Goal: Task Accomplishment & Management: Complete application form

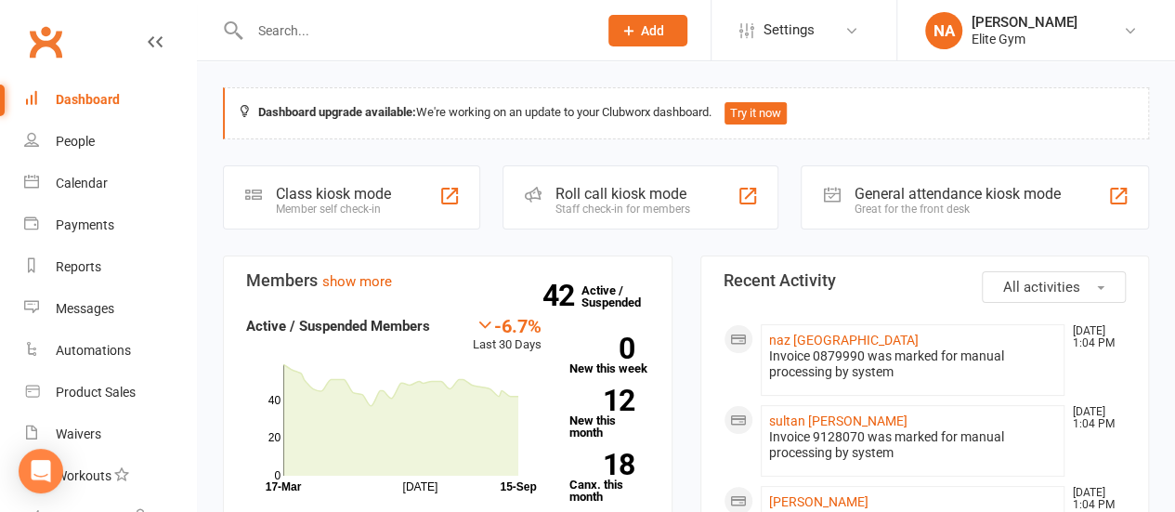
click at [379, 33] on input "text" at bounding box center [414, 31] width 341 height 26
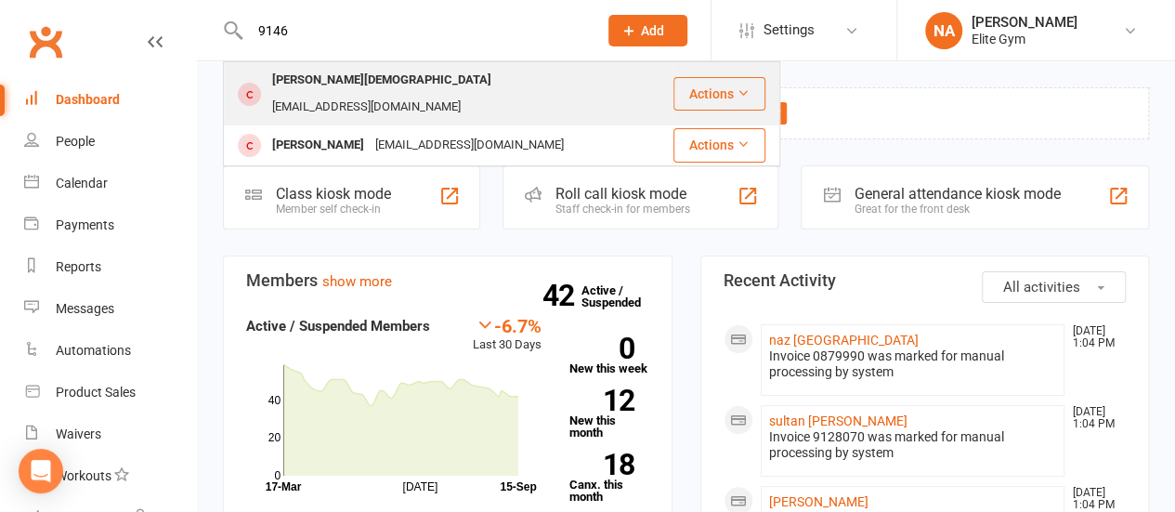
type input "9146"
click at [357, 73] on div "[PERSON_NAME][DEMOGRAPHIC_DATA]" at bounding box center [382, 80] width 230 height 27
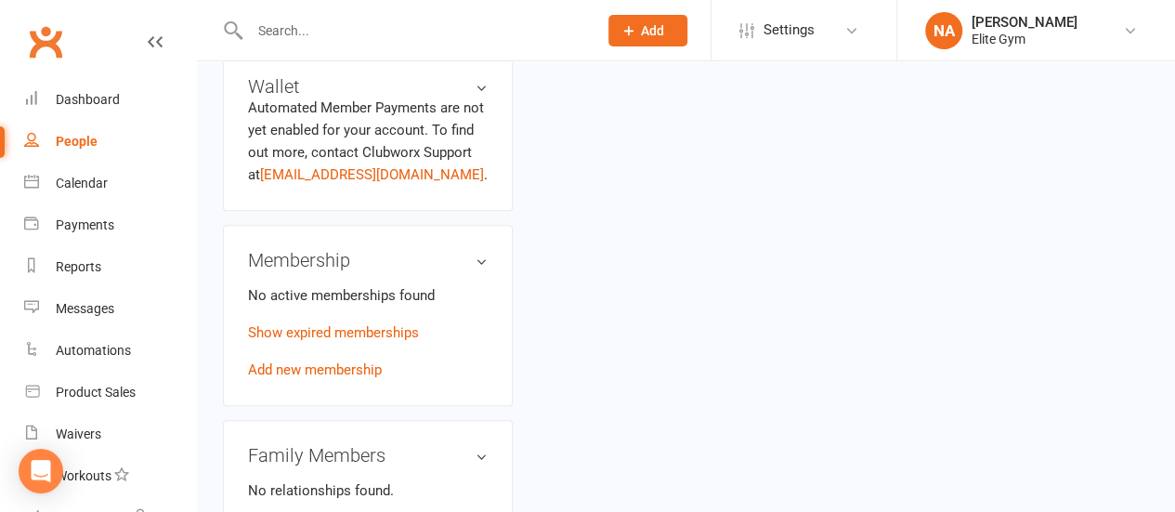
scroll to position [743, 0]
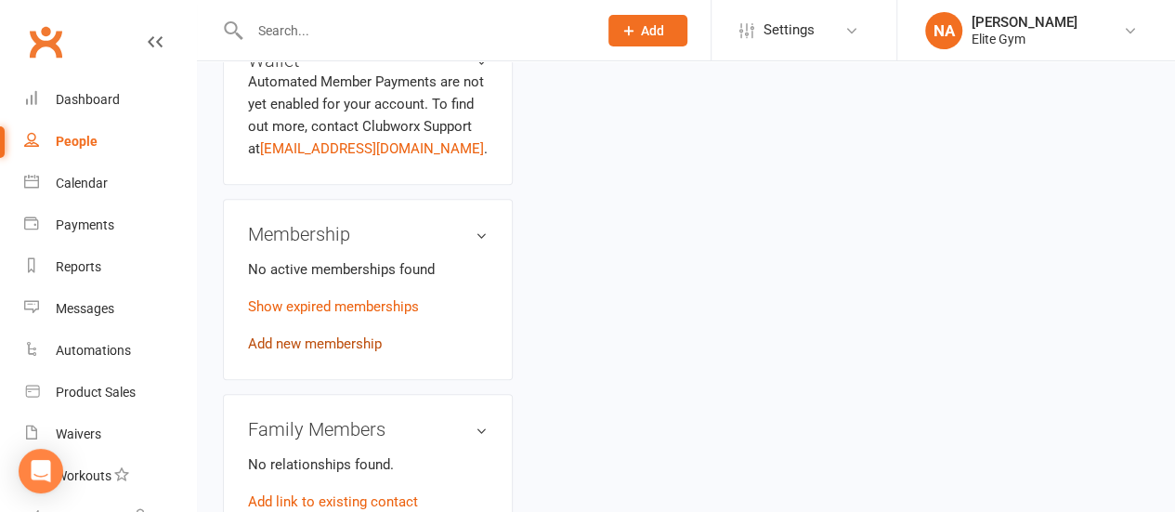
click at [308, 335] on link "Add new membership" at bounding box center [315, 343] width 134 height 17
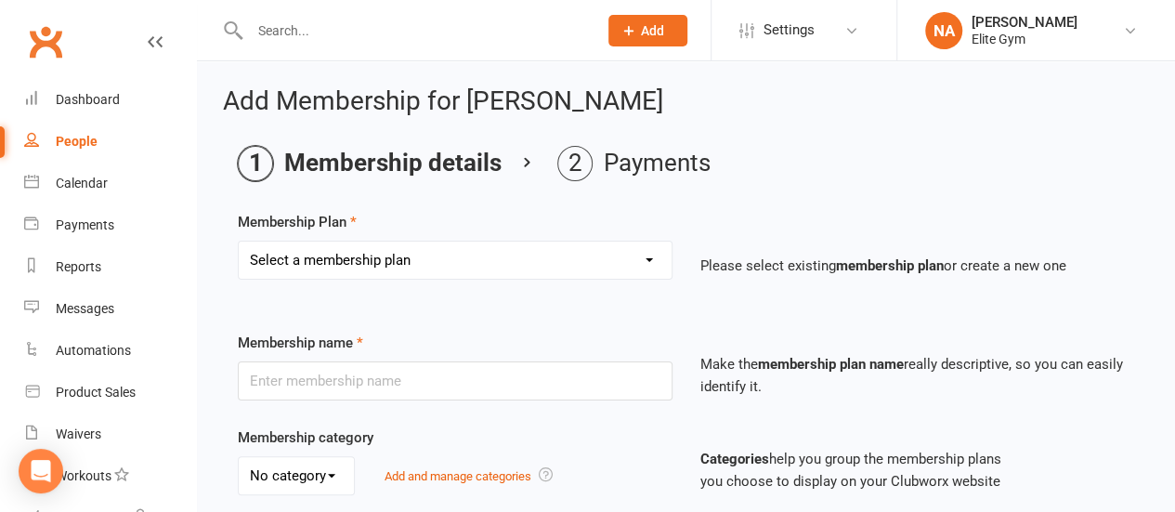
click at [380, 260] on select "Select a membership plan Create new Membership Plan 1 year Elite Membership 6 m…" at bounding box center [455, 259] width 433 height 37
select select "6"
click at [239, 241] on select "Select a membership plan Create new Membership Plan 1 year Elite Membership 6 m…" at bounding box center [455, 259] width 433 height 37
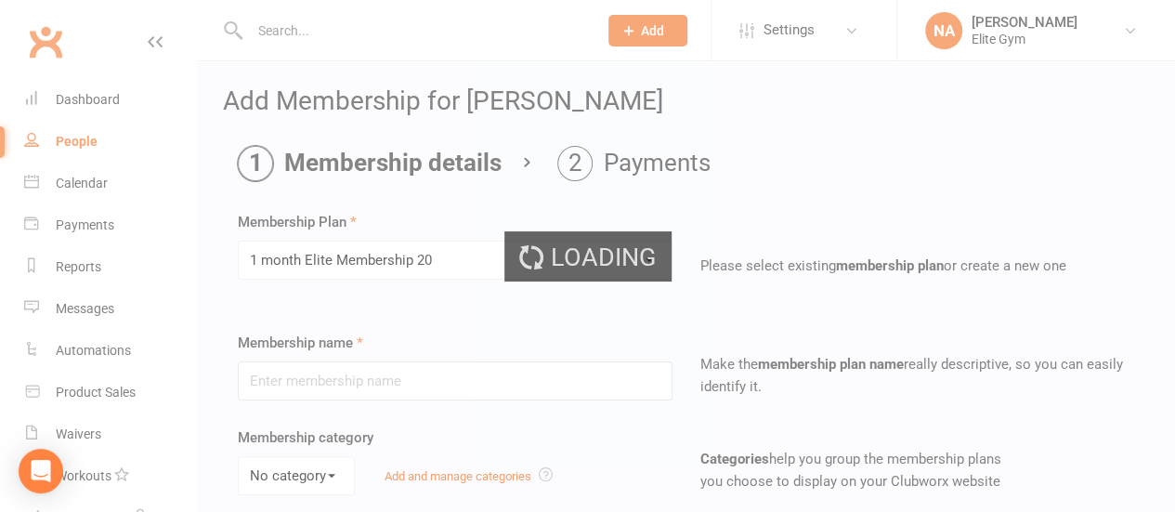
type input "1 month Elite Membership 20"
select select "0"
type input "1"
select select "2"
type input "0"
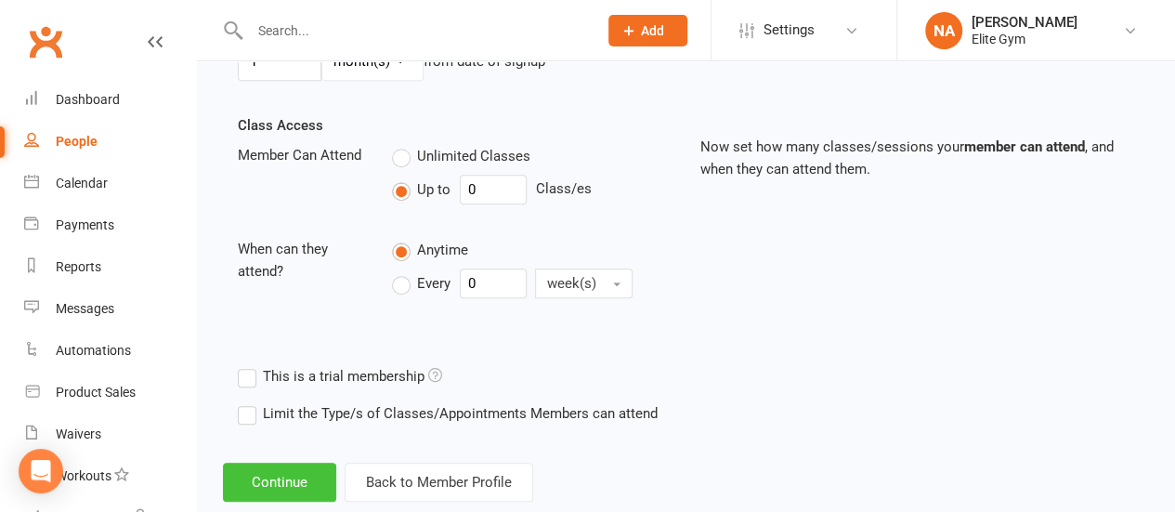
scroll to position [641, 0]
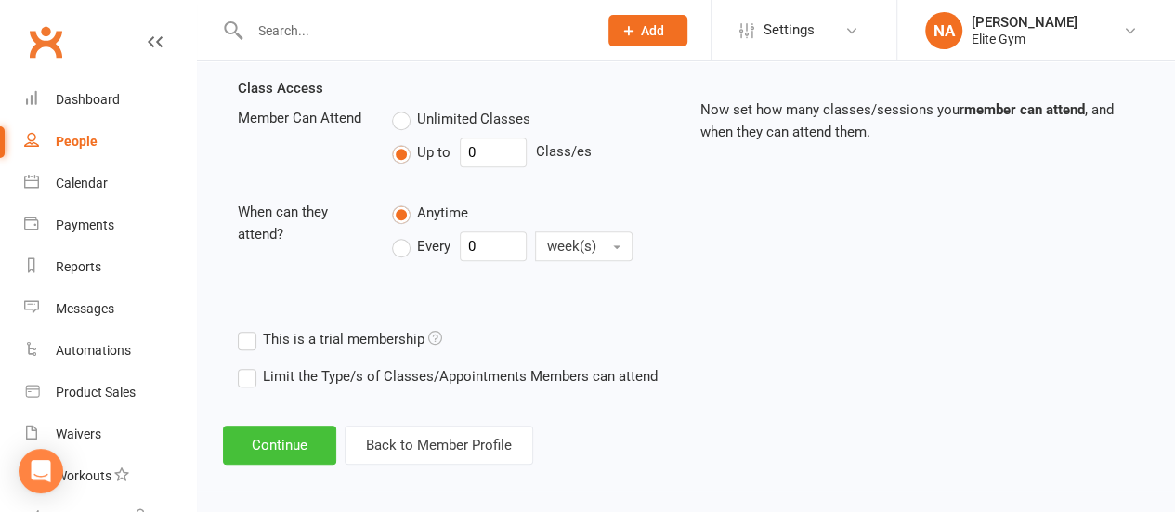
click at [294, 446] on button "Continue" at bounding box center [279, 444] width 113 height 39
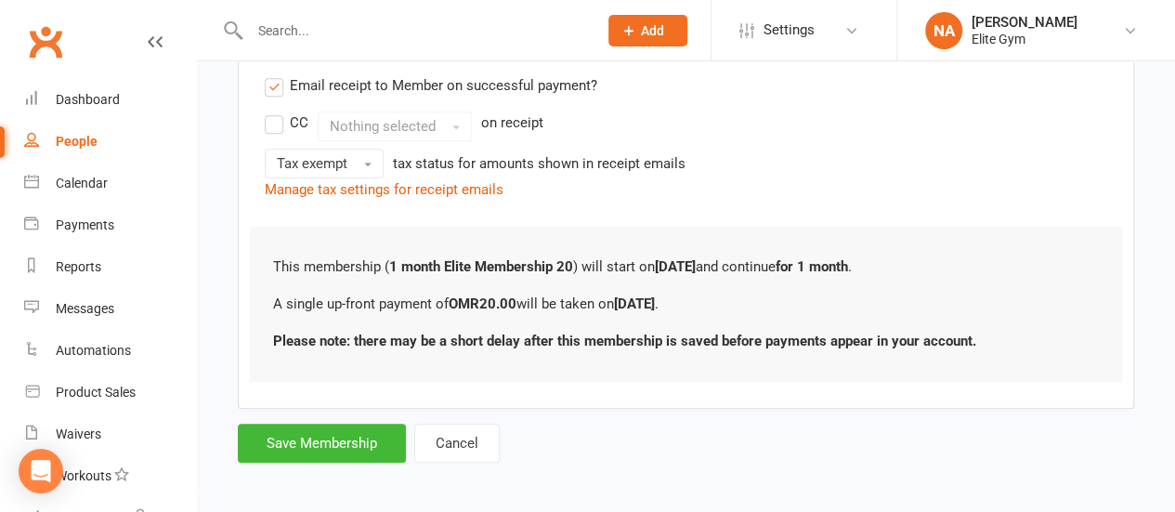
scroll to position [388, 0]
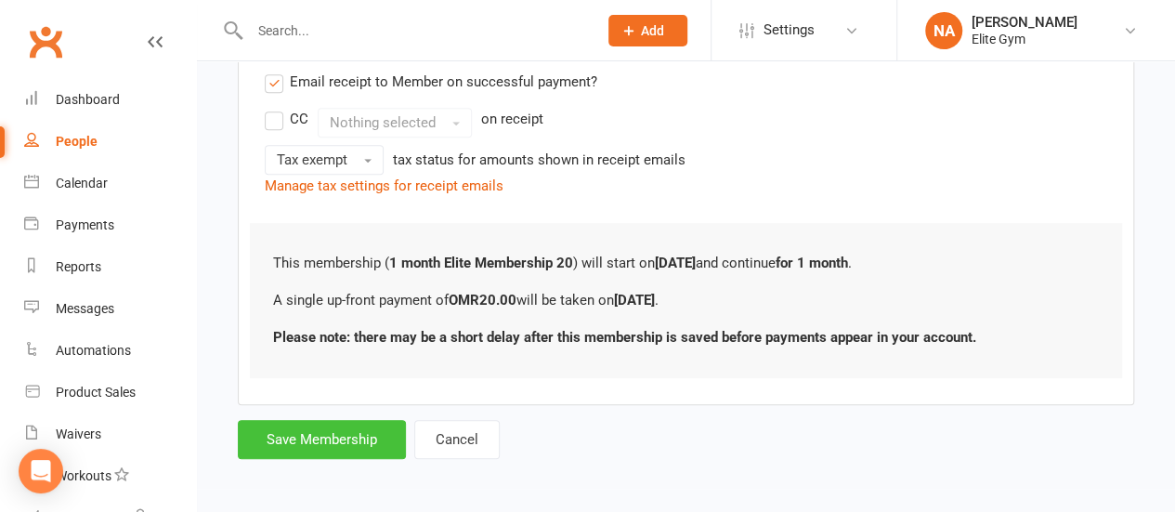
click at [340, 437] on button "Save Membership" at bounding box center [322, 439] width 168 height 39
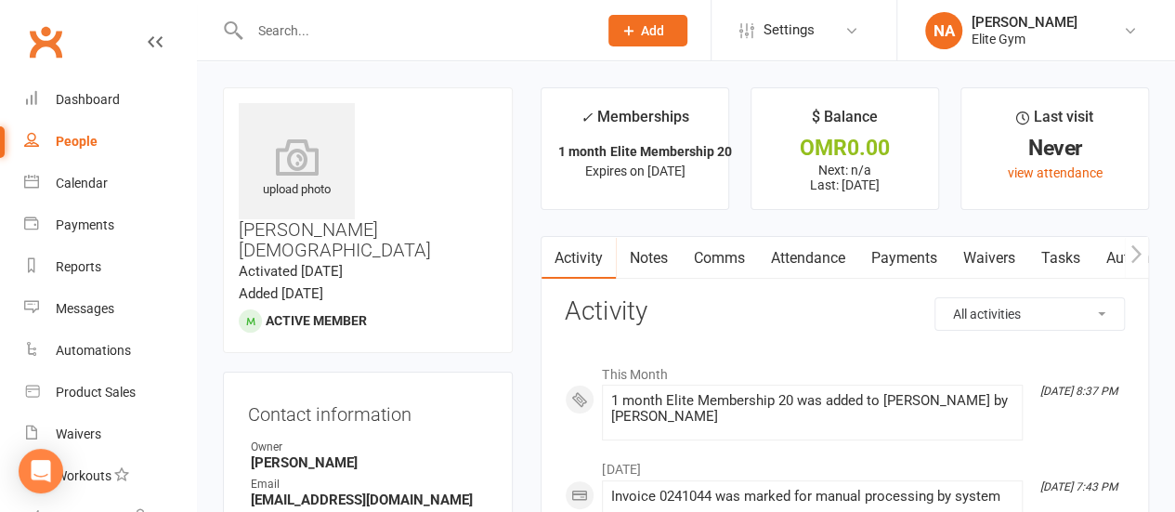
click at [445, 34] on input "text" at bounding box center [414, 31] width 341 height 26
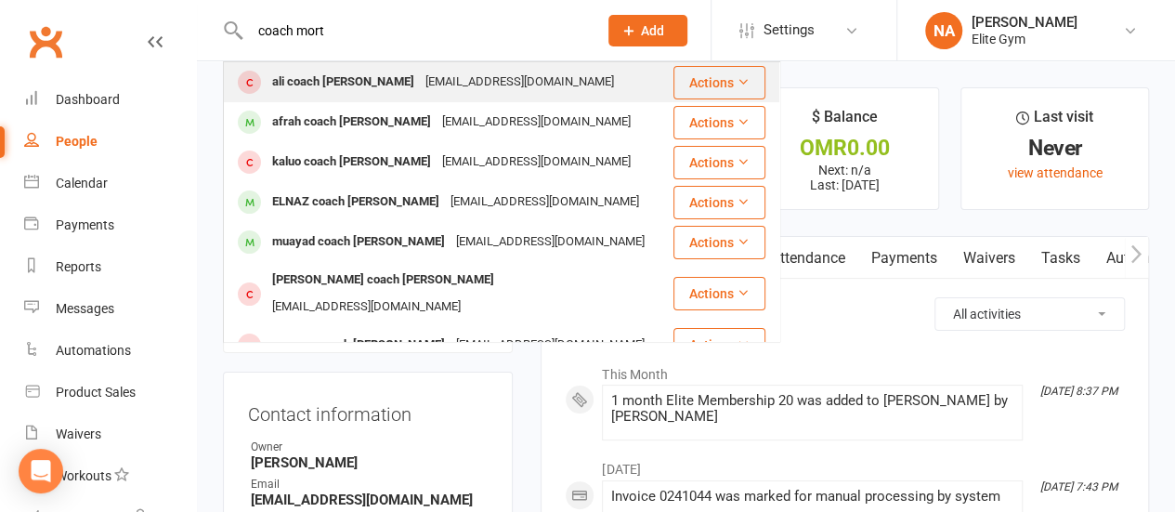
type input "coach mort"
click at [420, 77] on div "[EMAIL_ADDRESS][DOMAIN_NAME]" at bounding box center [520, 82] width 200 height 27
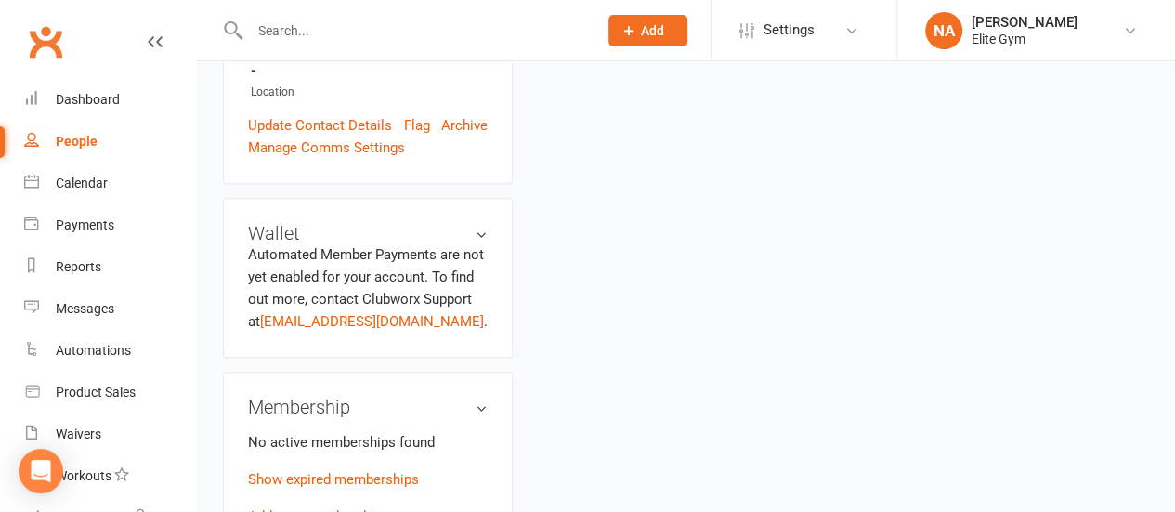
scroll to position [650, 0]
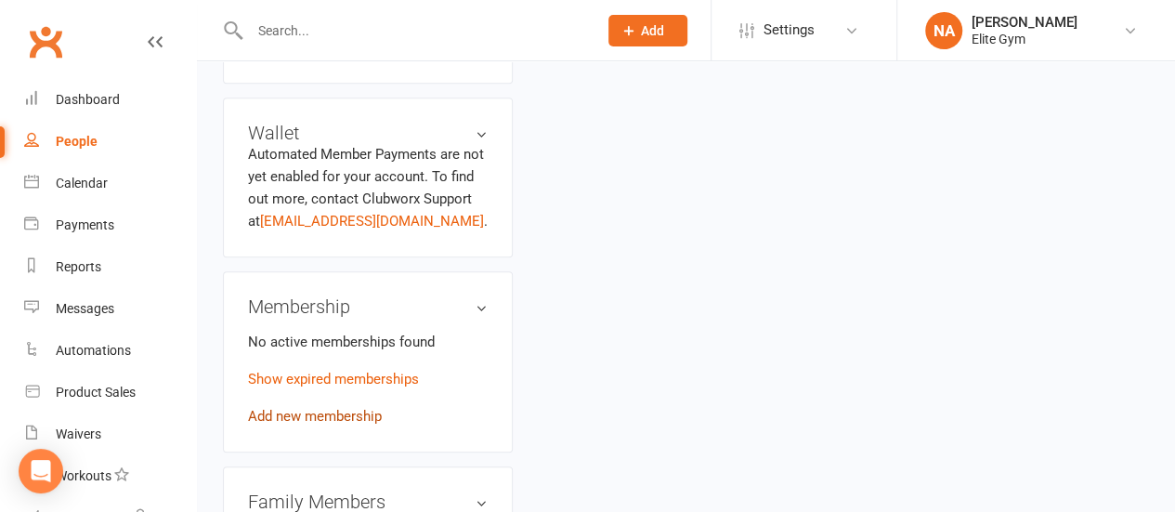
click at [320, 408] on link "Add new membership" at bounding box center [315, 416] width 134 height 17
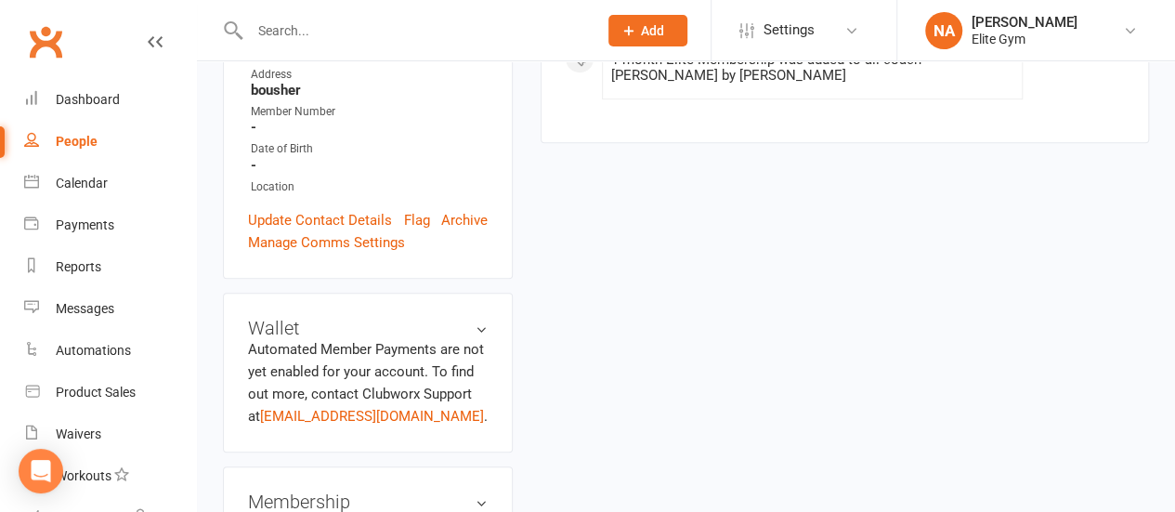
scroll to position [557, 0]
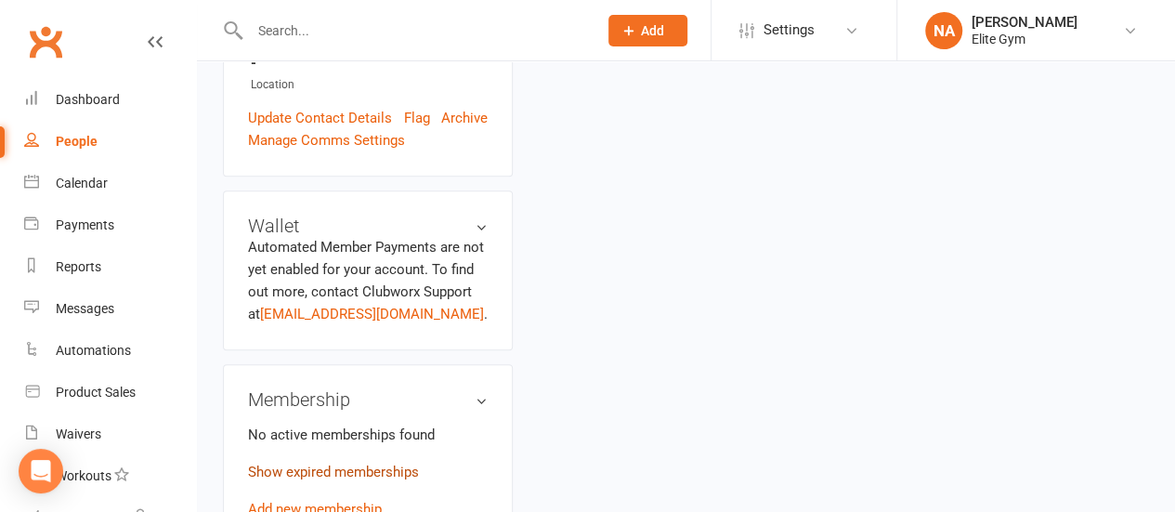
click at [346, 463] on link "Show expired memberships" at bounding box center [333, 471] width 171 height 17
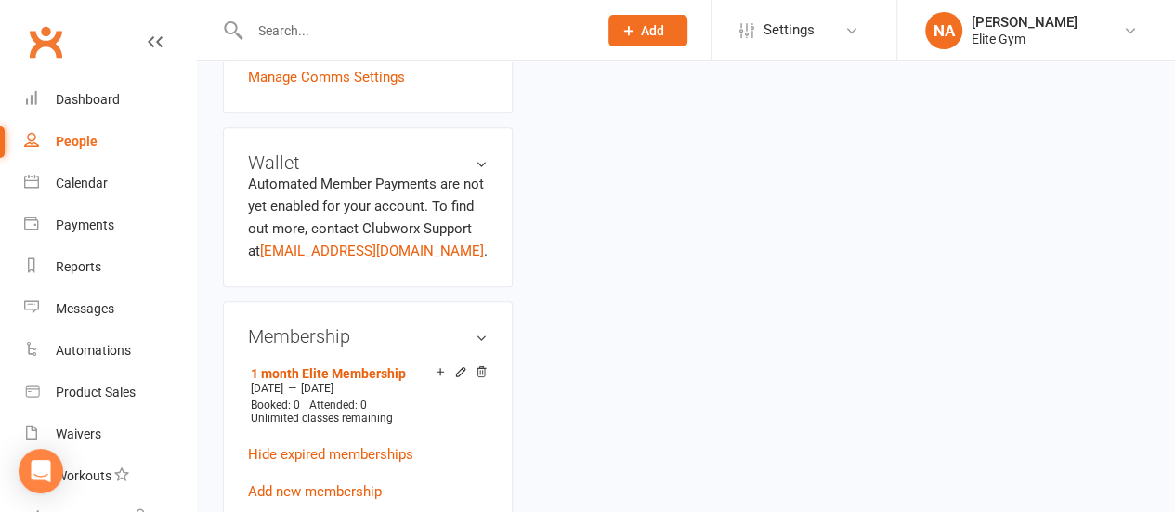
scroll to position [650, 0]
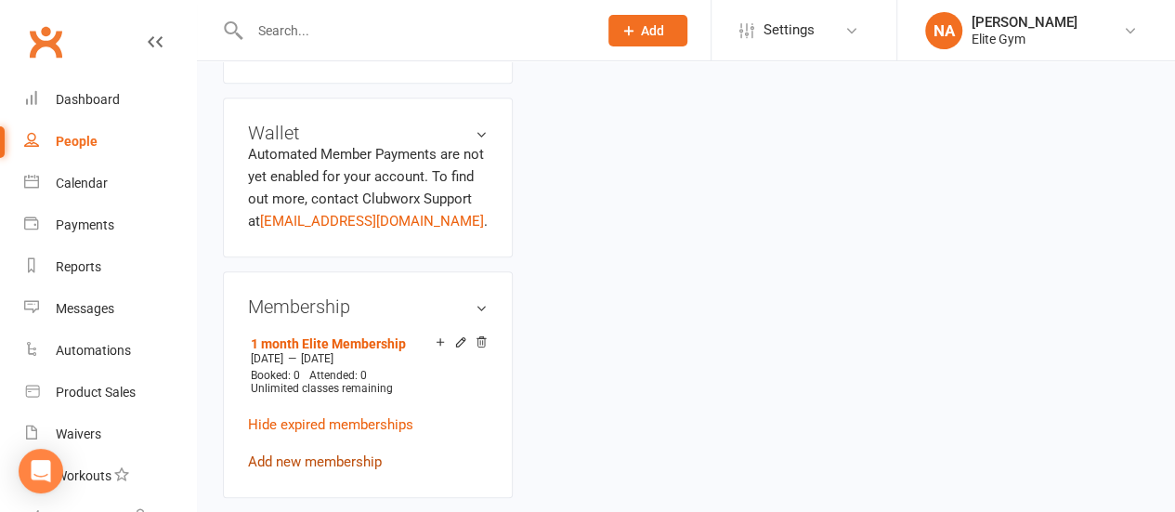
click at [329, 453] on link "Add new membership" at bounding box center [315, 461] width 134 height 17
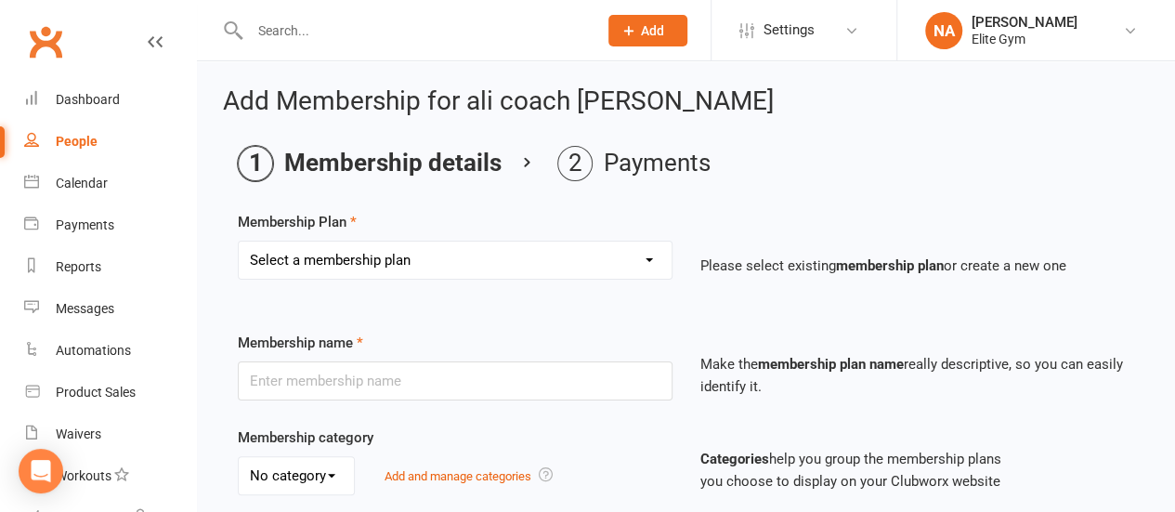
click at [346, 257] on select "Select a membership plan Create new Membership Plan 1 year Elite Membership 6 m…" at bounding box center [455, 259] width 433 height 37
select select "7"
click at [239, 241] on select "Select a membership plan Create new Membership Plan 1 year Elite Membership 6 m…" at bounding box center [455, 259] width 433 height 37
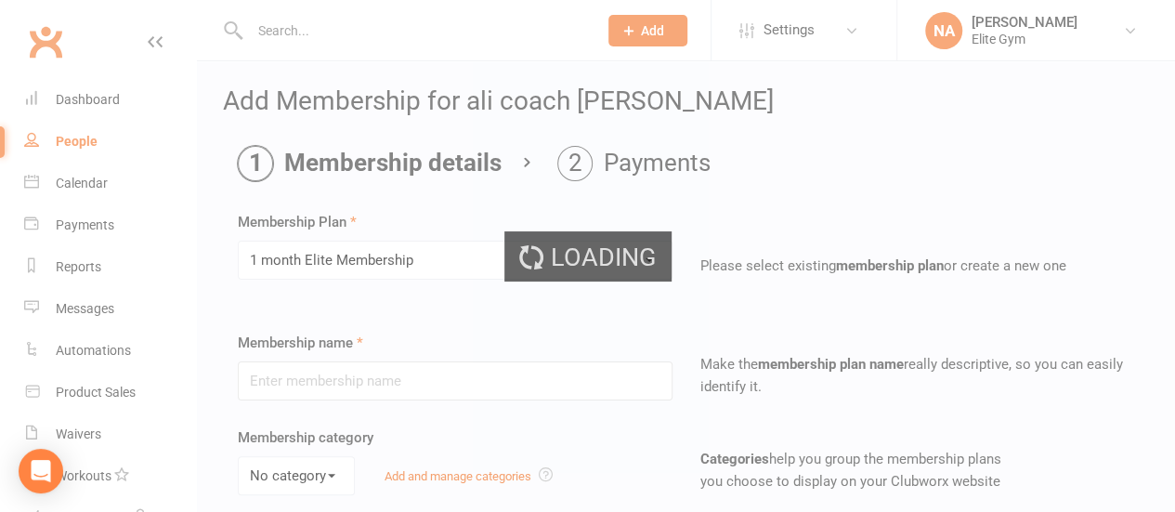
type input "1 month Elite Membership"
select select "0"
type input "1"
select select "2"
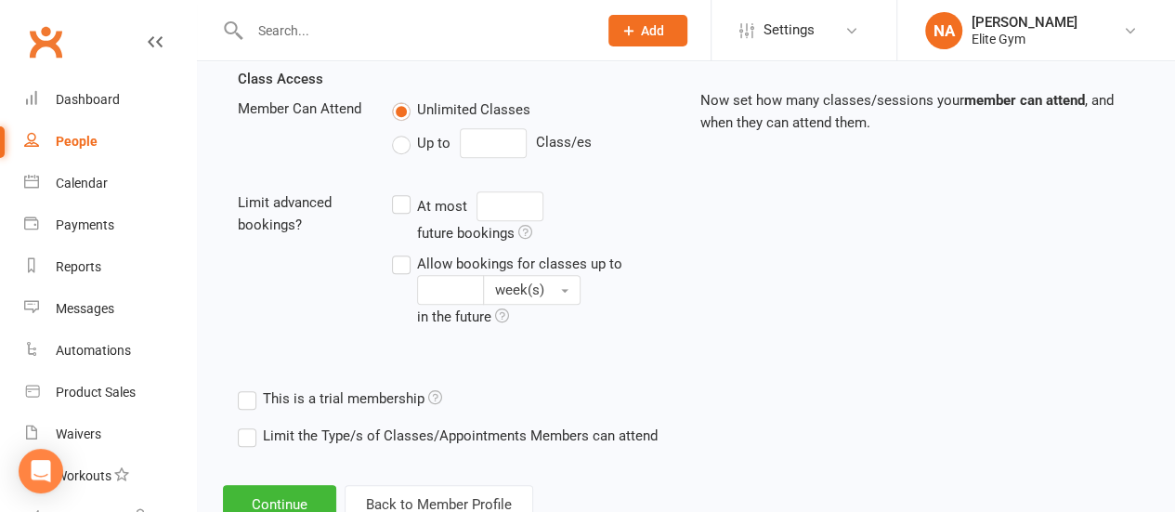
scroll to position [709, 0]
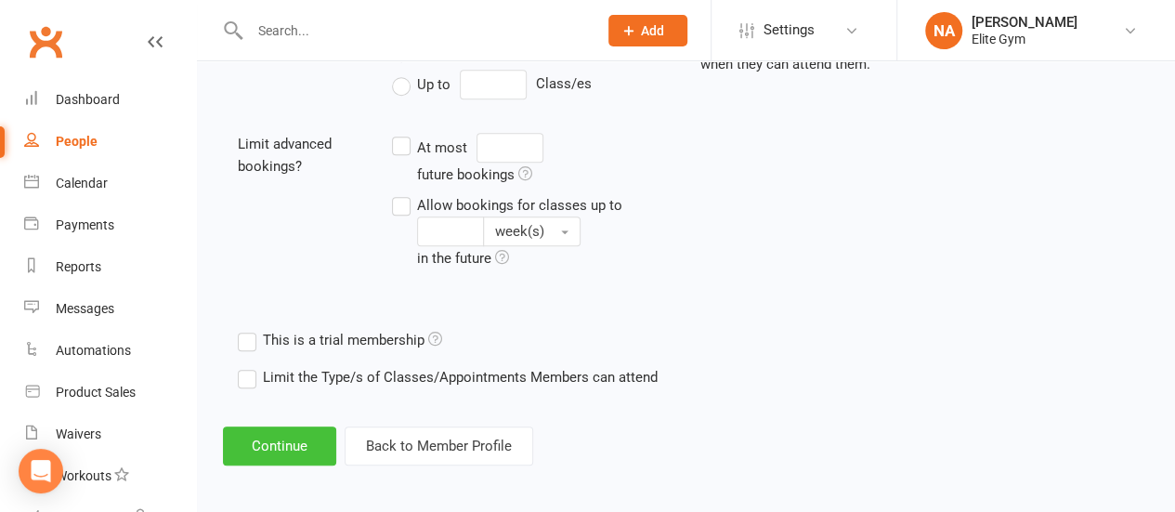
click at [285, 445] on button "Continue" at bounding box center [279, 445] width 113 height 39
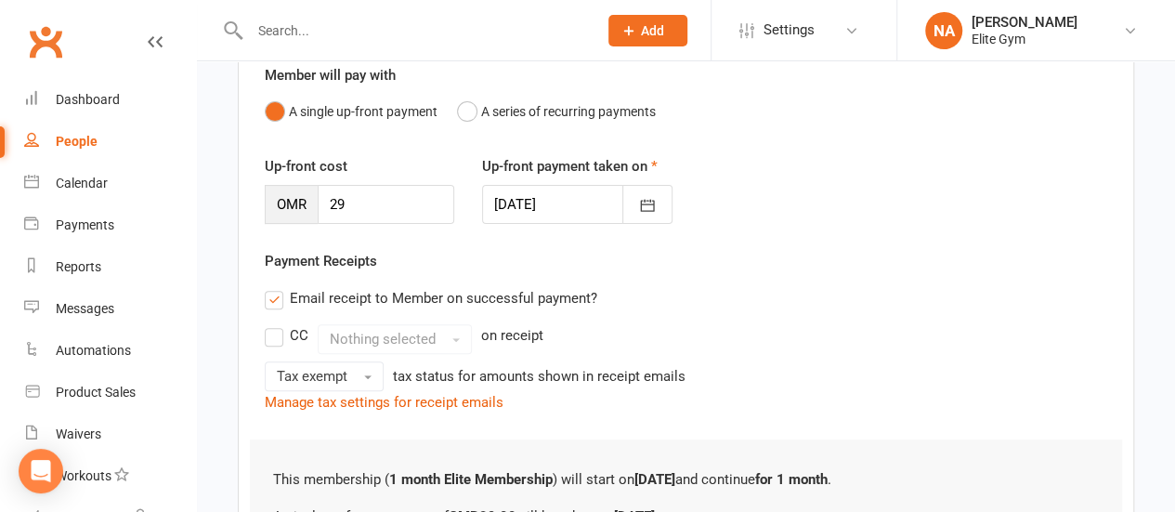
scroll to position [372, 0]
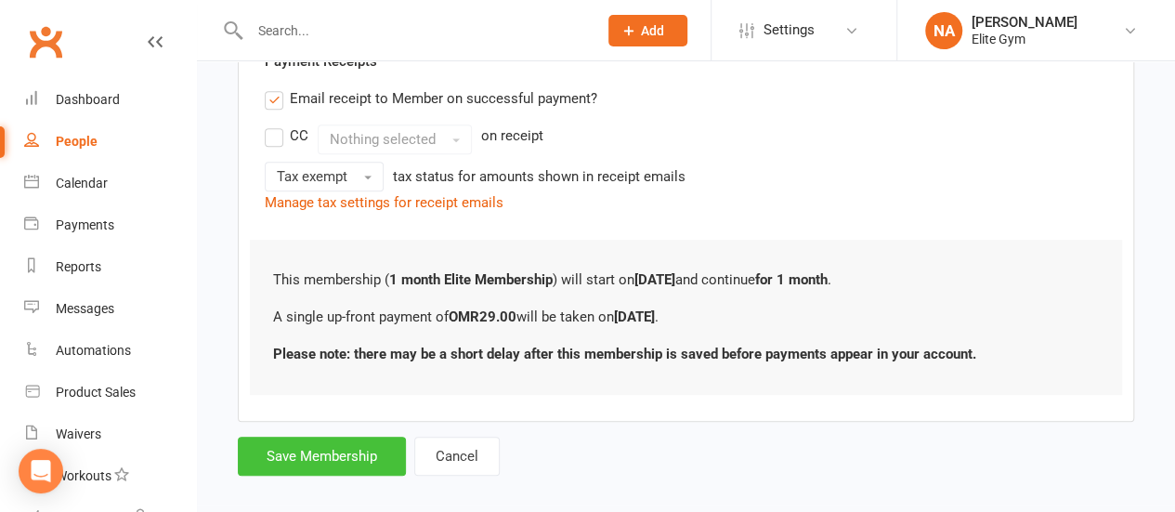
click at [317, 462] on button "Save Membership" at bounding box center [322, 456] width 168 height 39
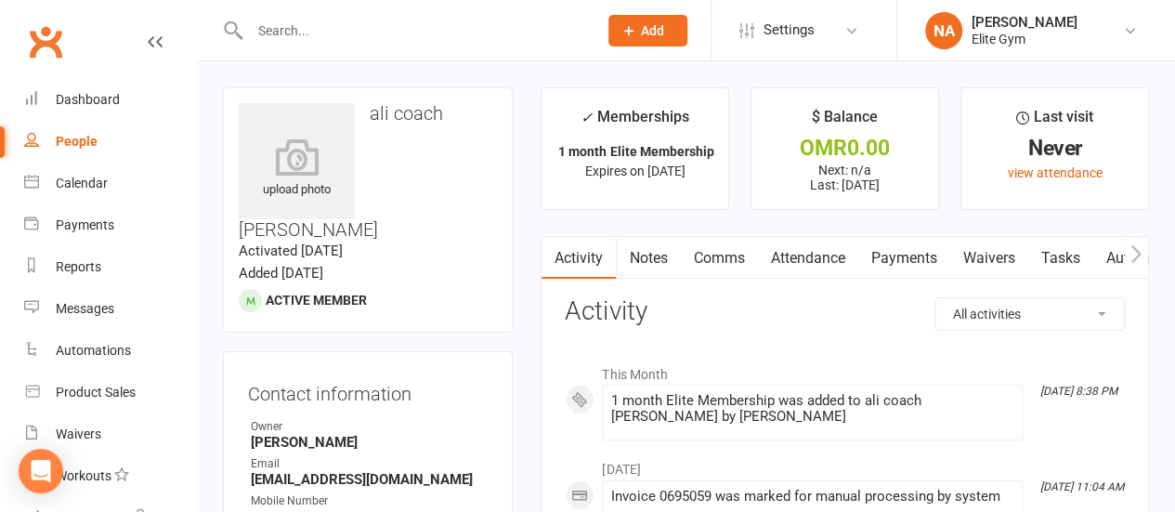
click at [645, 45] on button "Add" at bounding box center [647, 31] width 79 height 32
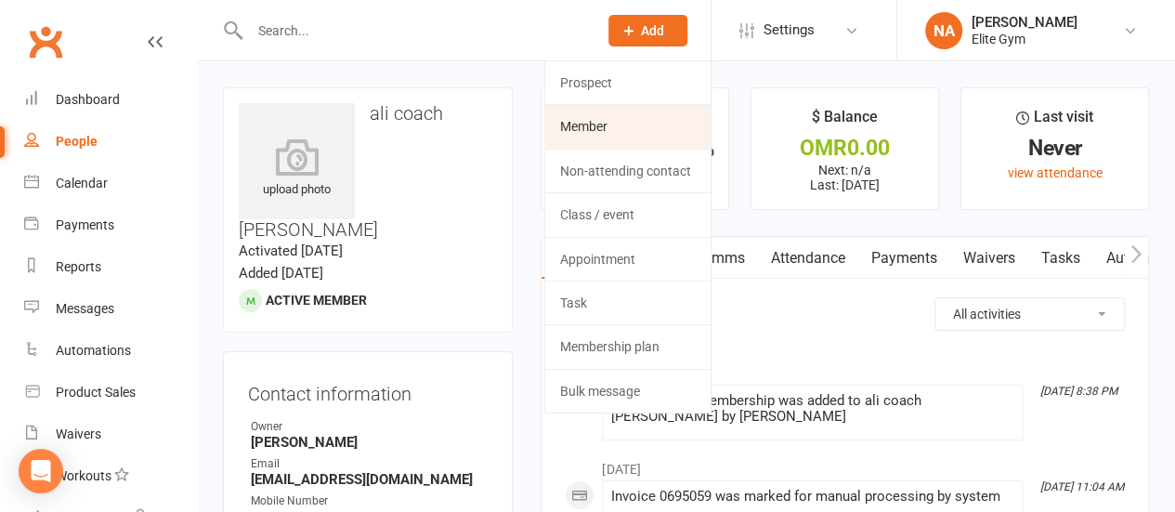
click at [631, 123] on link "Member" at bounding box center [627, 126] width 165 height 43
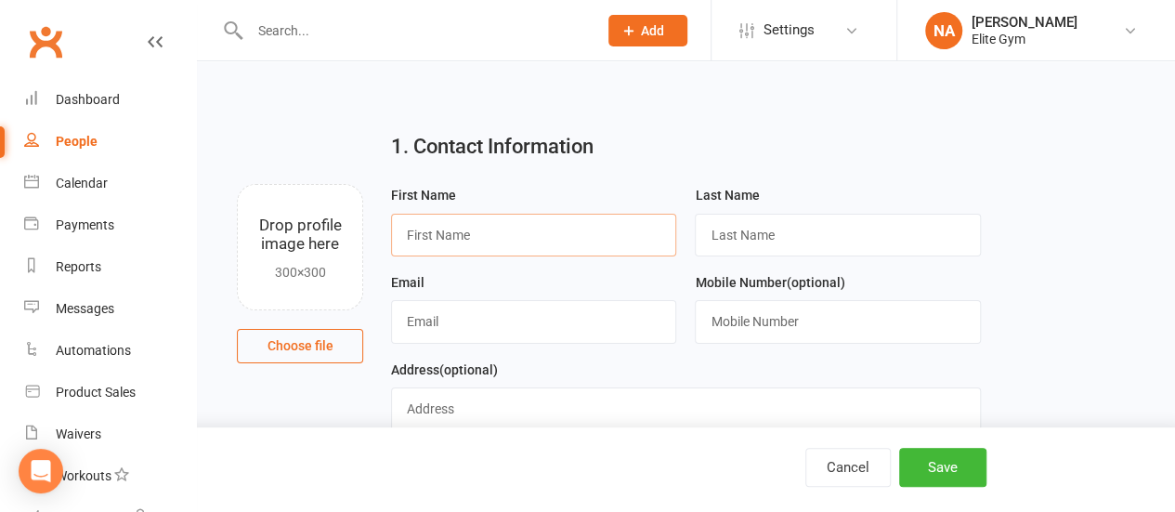
click at [529, 231] on input "text" at bounding box center [533, 235] width 285 height 43
type input "[PERSON_NAME]"
click at [750, 234] on input "text" at bounding box center [837, 235] width 285 height 43
type input "[PERSON_NAME]"
click at [580, 328] on input "text" at bounding box center [533, 321] width 285 height 43
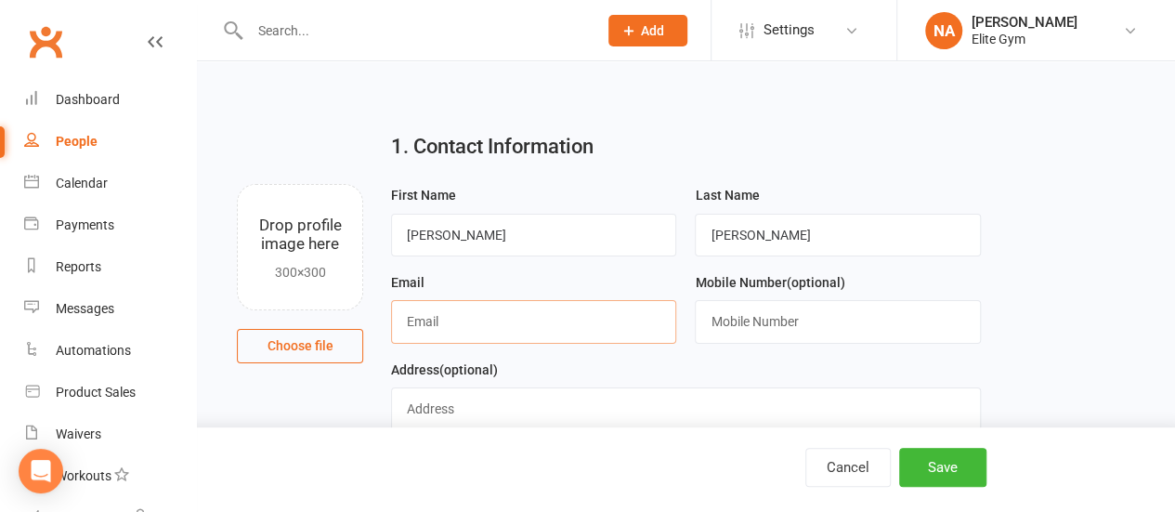
type input "[EMAIL_ADDRESS][DOMAIN_NAME]"
type input "95738976"
type input "bousher"
drag, startPoint x: 802, startPoint y: 317, endPoint x: 698, endPoint y: 312, distance: 104.1
click at [698, 312] on input "95738976" at bounding box center [837, 321] width 285 height 43
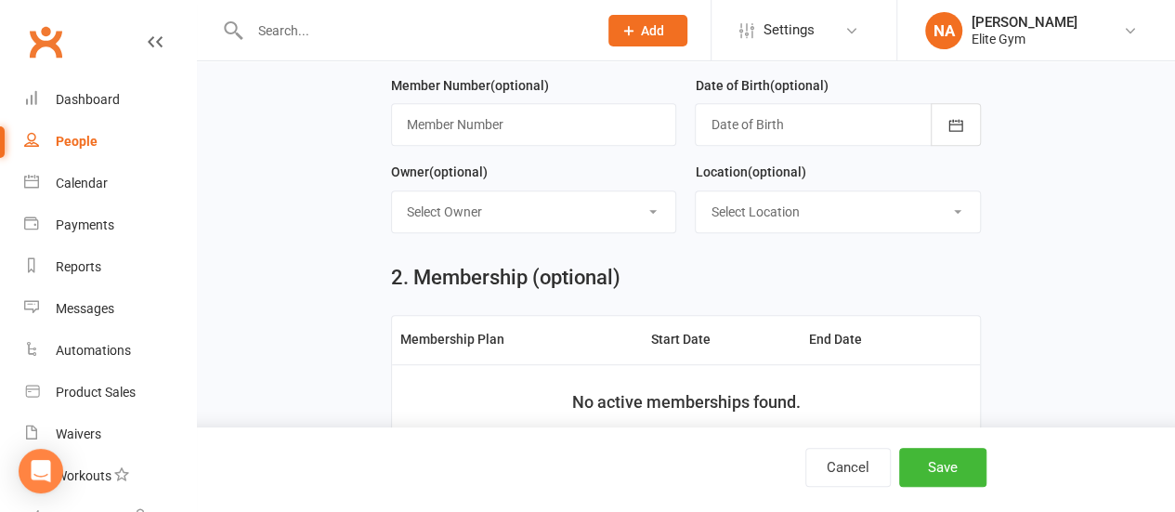
scroll to position [464, 0]
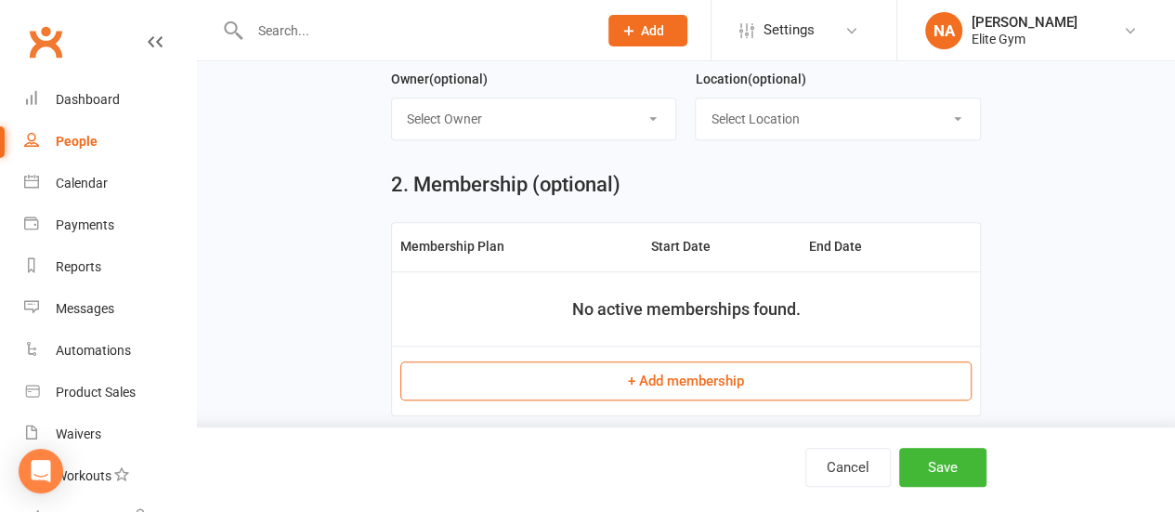
type input "98547506"
click at [647, 378] on button "+ Add membership" at bounding box center [685, 380] width 571 height 39
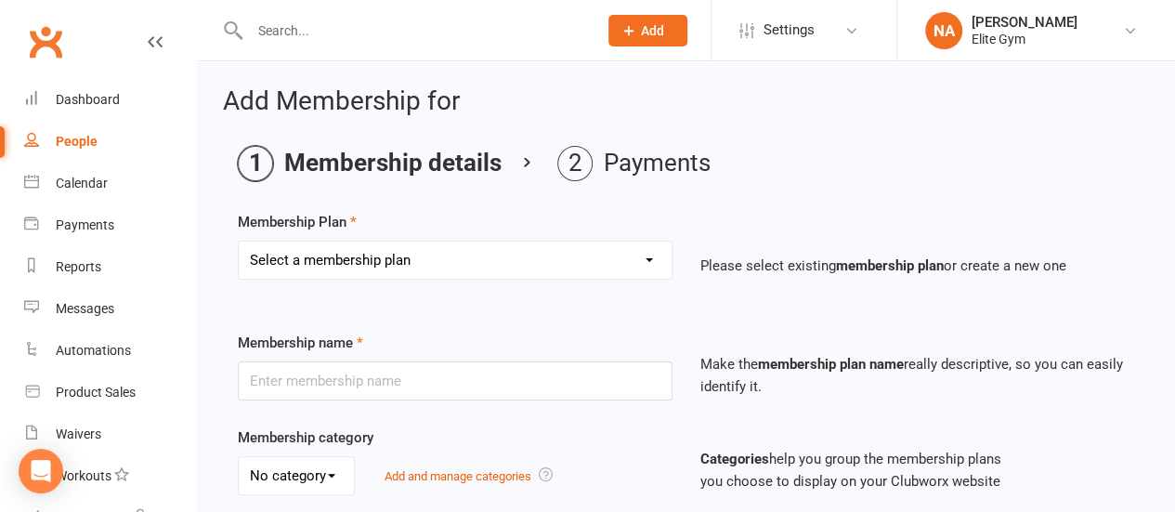
click at [478, 250] on select "Select a membership plan Create new Membership Plan 1 year Elite Membership 6 m…" at bounding box center [455, 259] width 433 height 37
select select "4"
click at [239, 241] on select "Select a membership plan Create new Membership Plan 1 year Elite Membership 6 m…" at bounding box center [455, 259] width 433 height 37
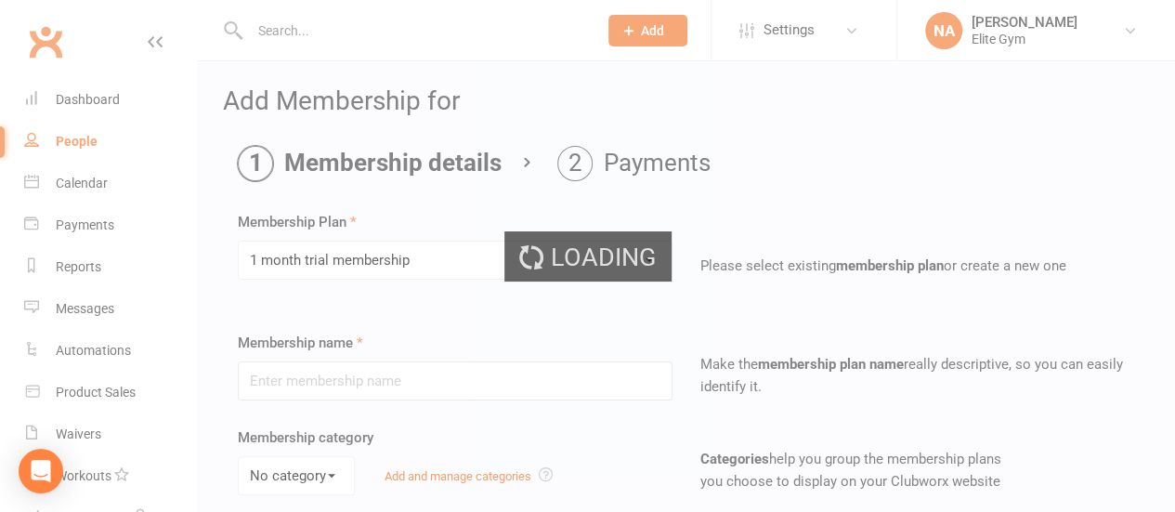
type input "1 month trial membership"
select select "0"
type input "30"
select select "0"
type input "0"
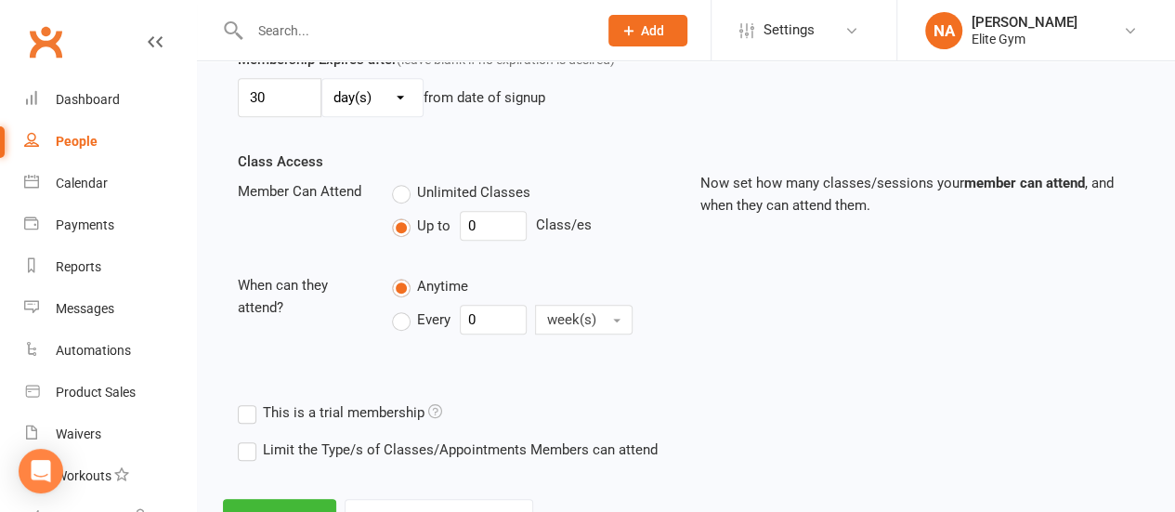
scroll to position [641, 0]
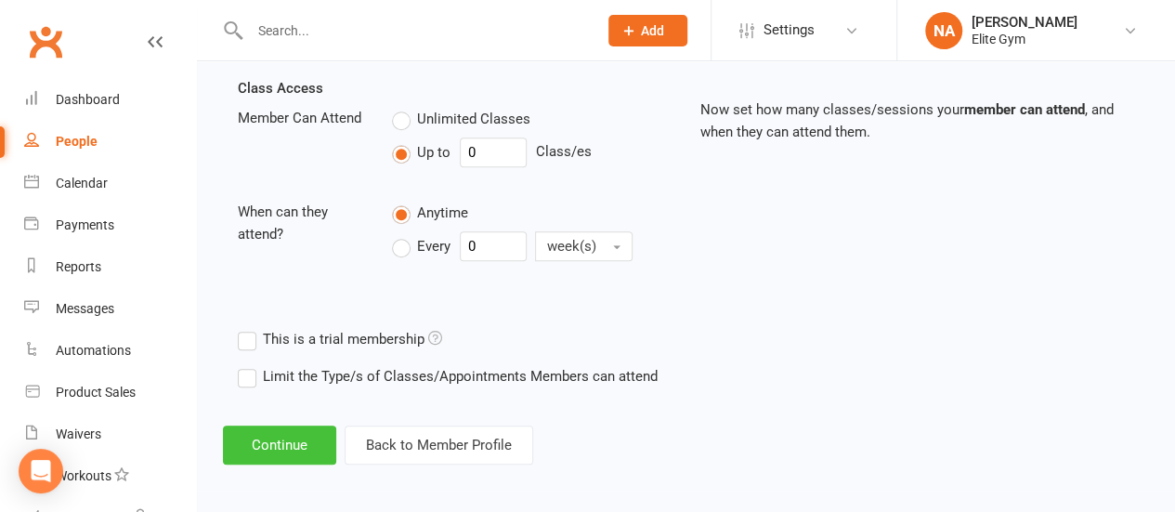
click at [295, 438] on button "Continue" at bounding box center [279, 444] width 113 height 39
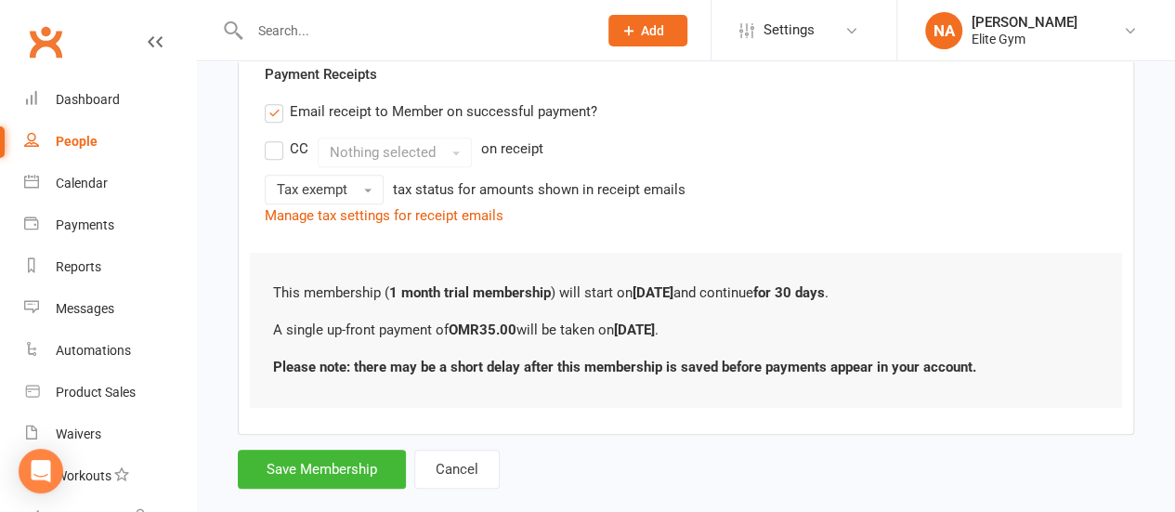
scroll to position [388, 0]
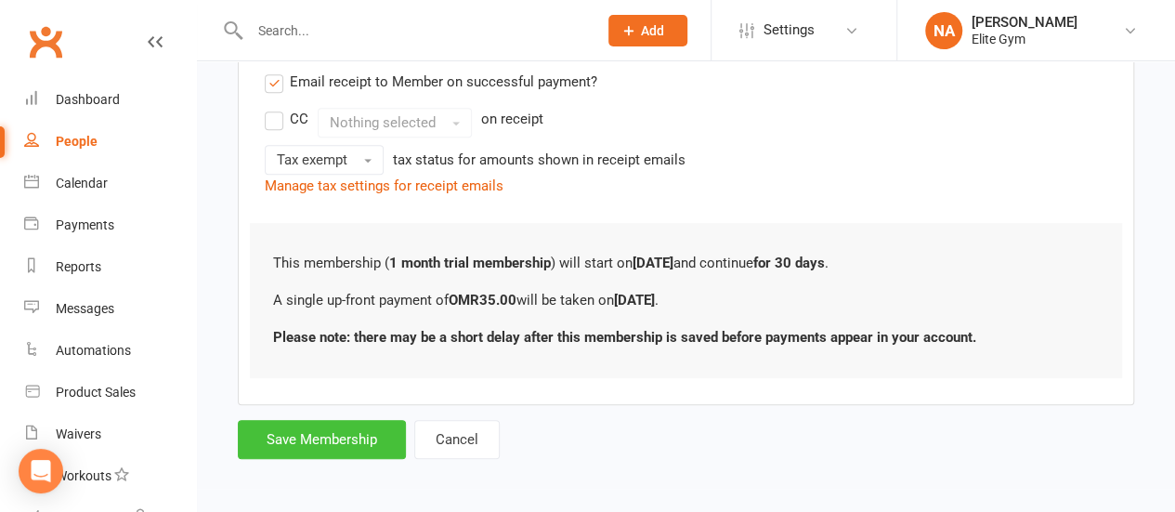
click at [347, 437] on button "Save Membership" at bounding box center [322, 439] width 168 height 39
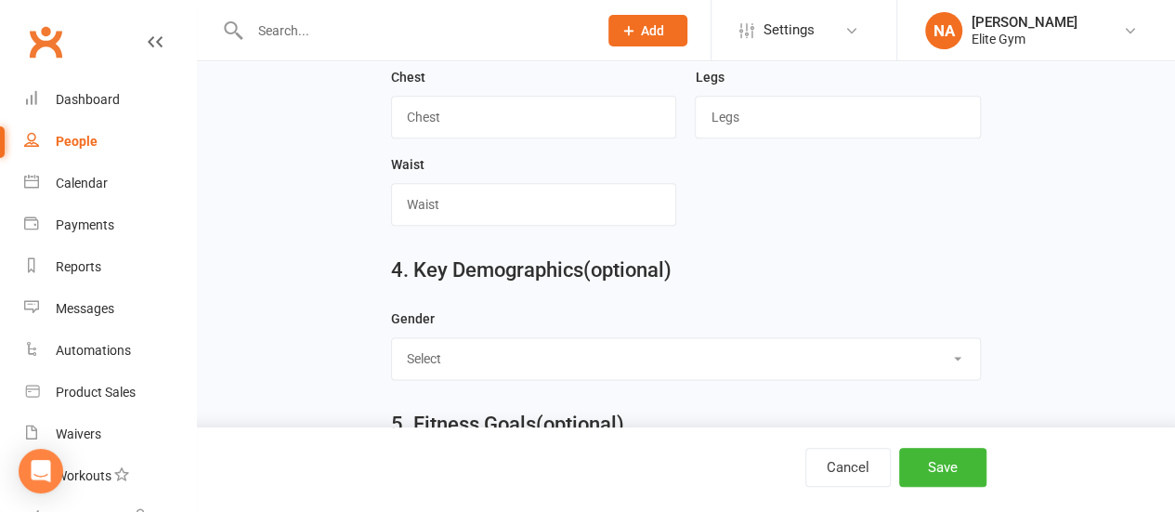
scroll to position [1079, 0]
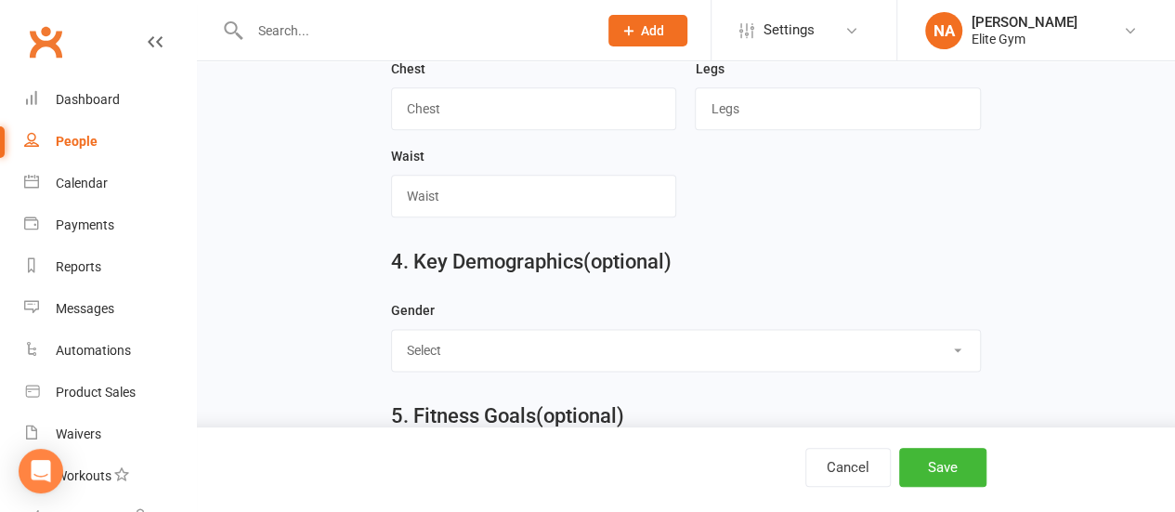
click at [581, 339] on select "Select [DEMOGRAPHIC_DATA] [DEMOGRAPHIC_DATA]" at bounding box center [686, 350] width 588 height 41
select select "[DEMOGRAPHIC_DATA]"
click at [392, 330] on select "Select [DEMOGRAPHIC_DATA] [DEMOGRAPHIC_DATA]" at bounding box center [686, 350] width 588 height 41
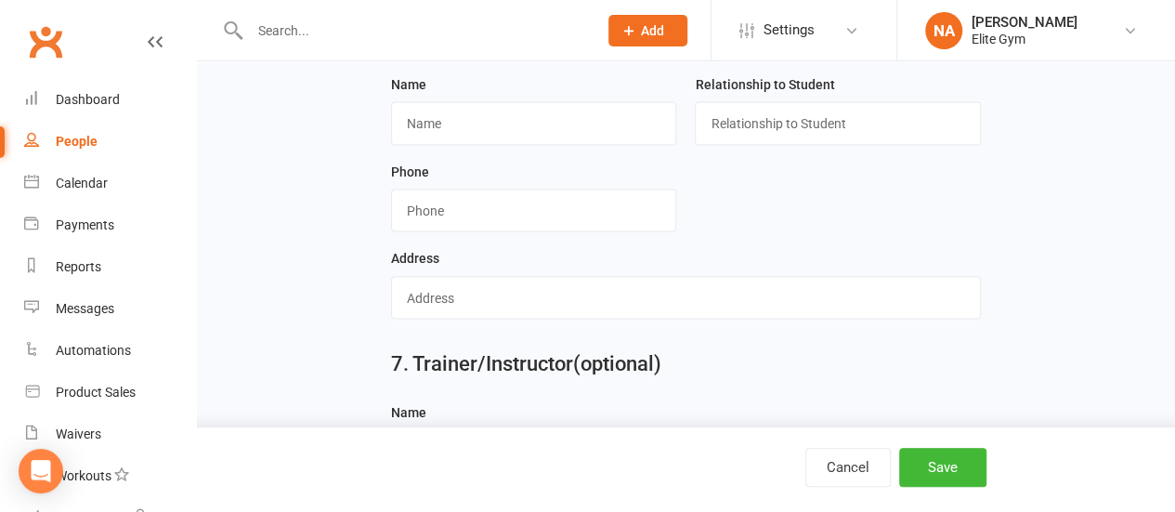
scroll to position [1764, 0]
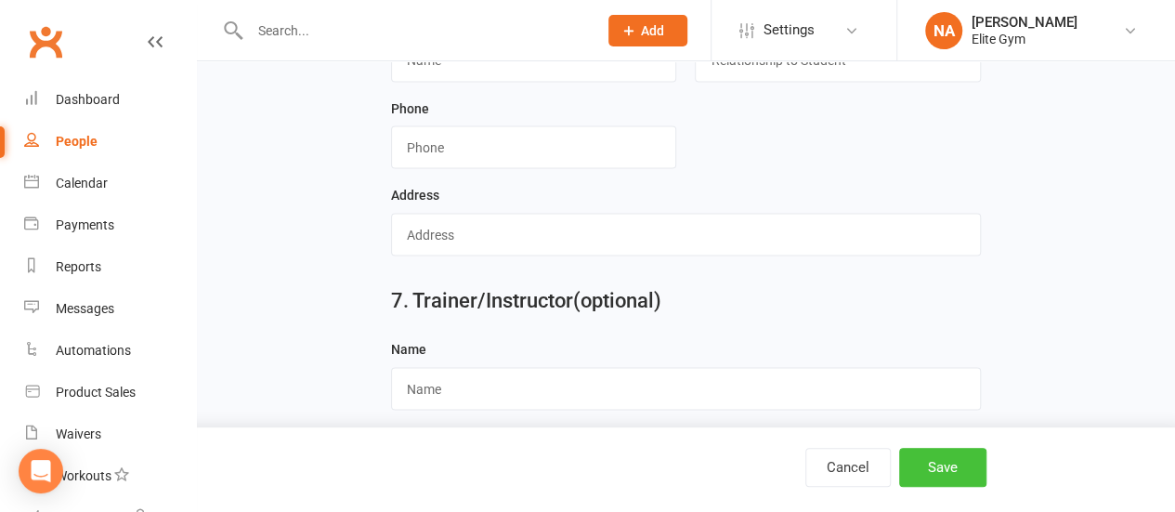
click at [953, 471] on button "Save" at bounding box center [942, 467] width 87 height 39
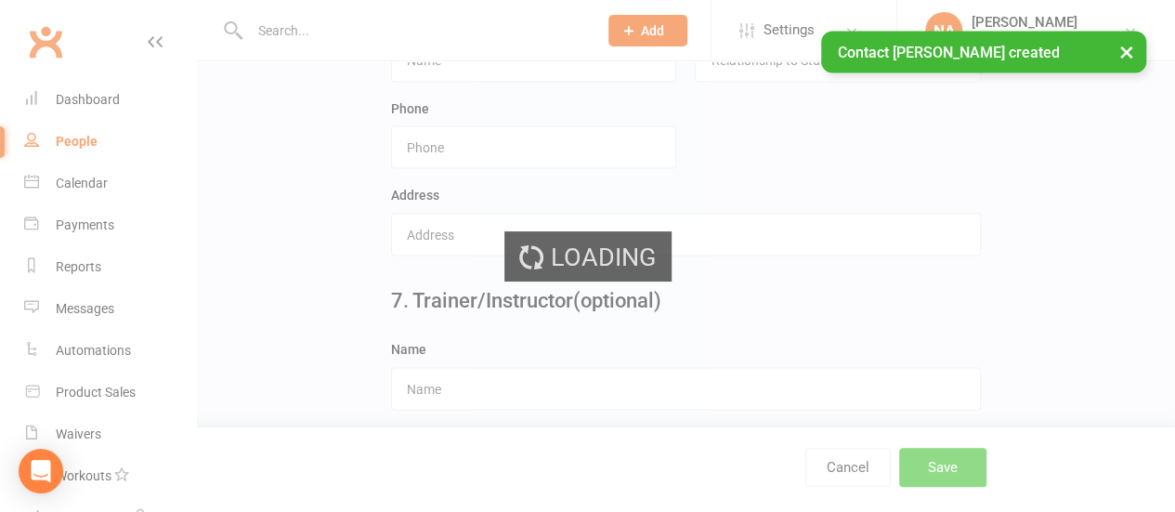
scroll to position [0, 0]
